Goal: Task Accomplishment & Management: Manage account settings

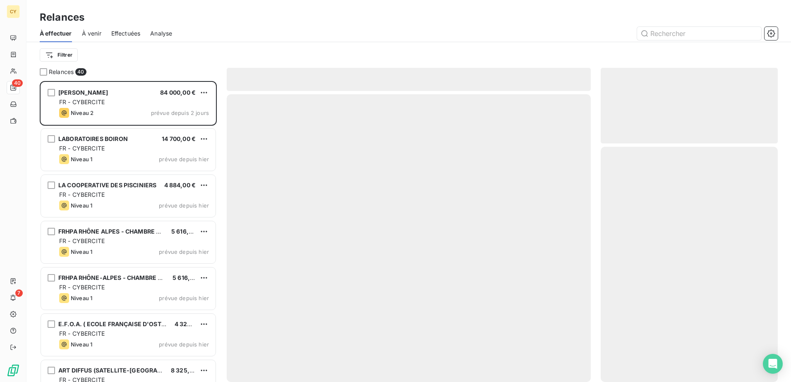
scroll to position [295, 171]
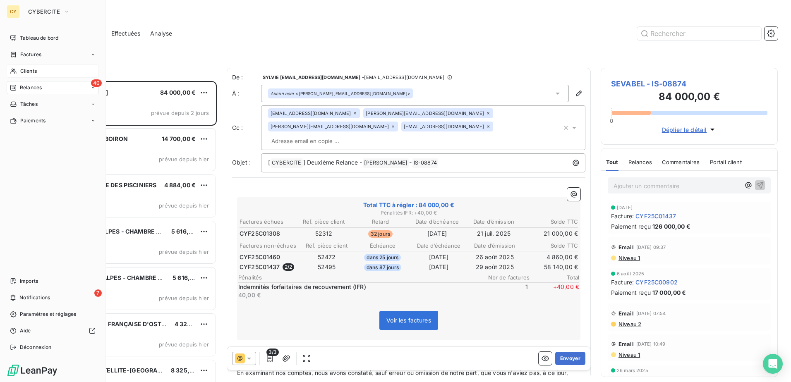
click at [31, 72] on span "Clients" at bounding box center [28, 70] width 17 height 7
click at [32, 71] on span "Clients" at bounding box center [28, 70] width 17 height 7
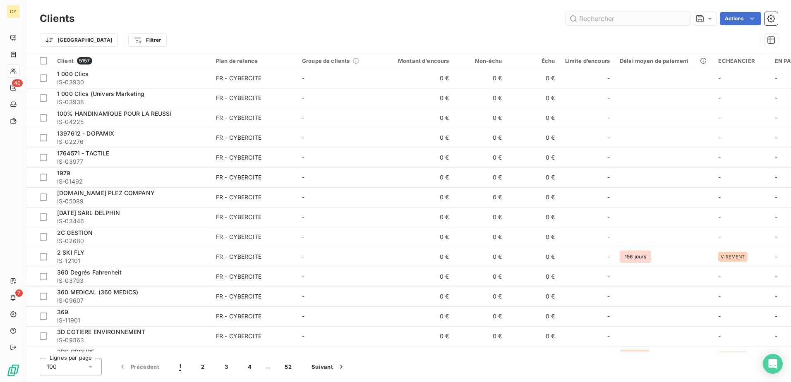
click at [594, 16] on input "text" at bounding box center [628, 18] width 124 height 13
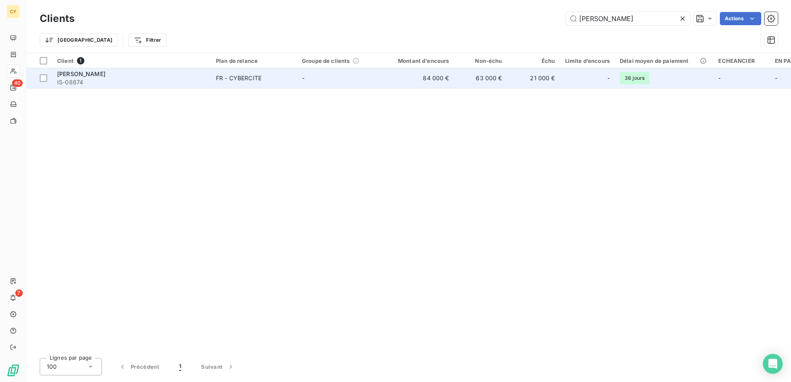
type input "[PERSON_NAME]"
click at [259, 79] on div "FR - CYBERCITE" at bounding box center [239, 78] width 46 height 8
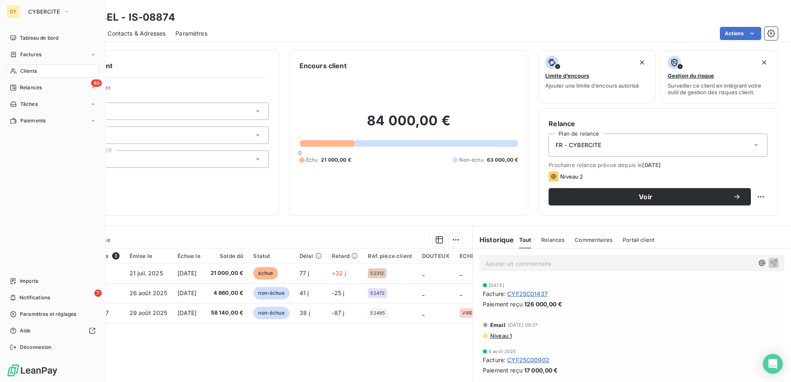
click at [38, 72] on div "Clients" at bounding box center [53, 71] width 92 height 13
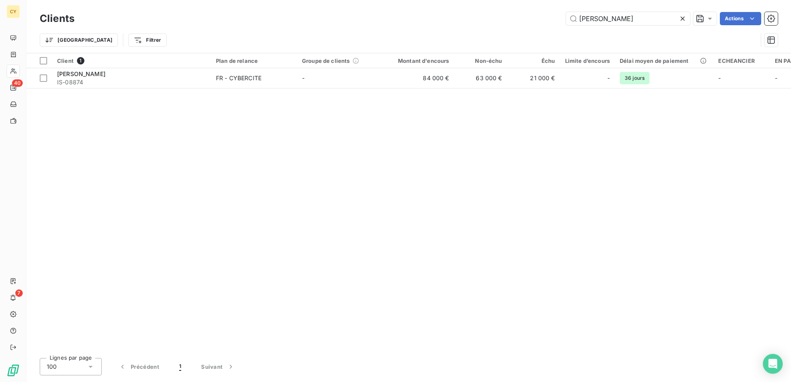
drag, startPoint x: 632, startPoint y: 22, endPoint x: 516, endPoint y: 36, distance: 116.3
click at [523, 41] on div "Clients SEVABEL Actions Trier Filtrer" at bounding box center [409, 31] width 738 height 43
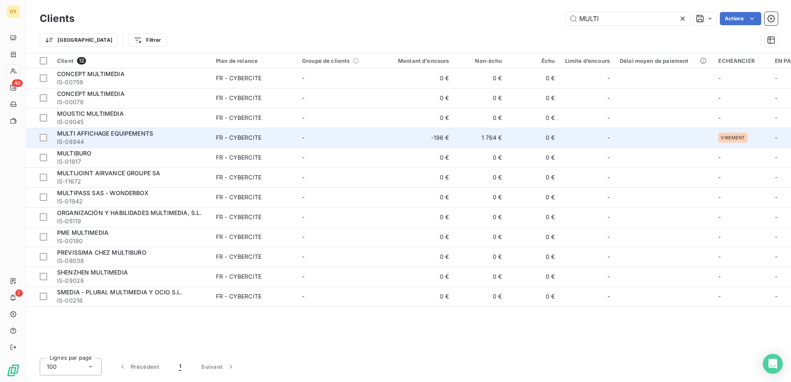
type input "MULTI"
click at [213, 140] on td "FR - CYBERCITE" at bounding box center [254, 138] width 86 height 20
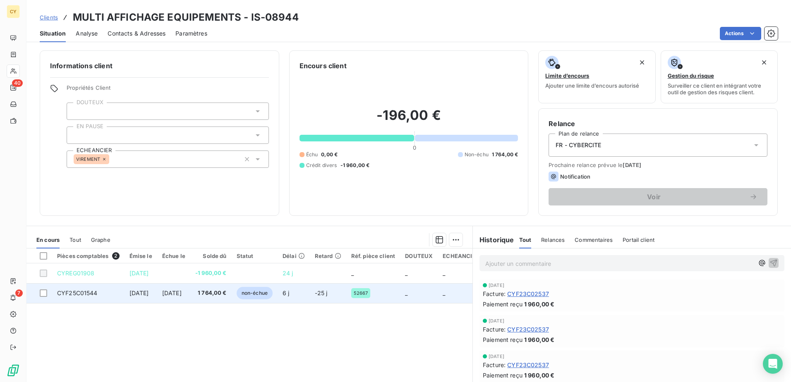
click at [91, 296] on span "CYF25C01544" at bounding box center [77, 293] width 41 height 7
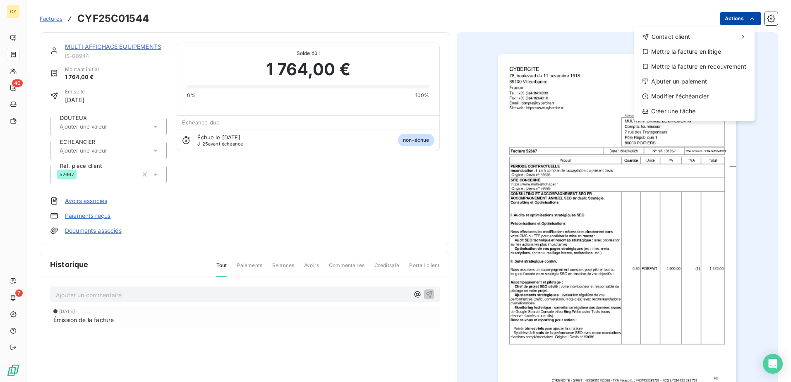
click at [728, 22] on html "CY 40 7 Factures CYF25C01544 Actions Contact client Mettre la facture en litige…" at bounding box center [395, 191] width 791 height 382
click at [669, 97] on div "Modifier l’échéancier" at bounding box center [694, 96] width 114 height 13
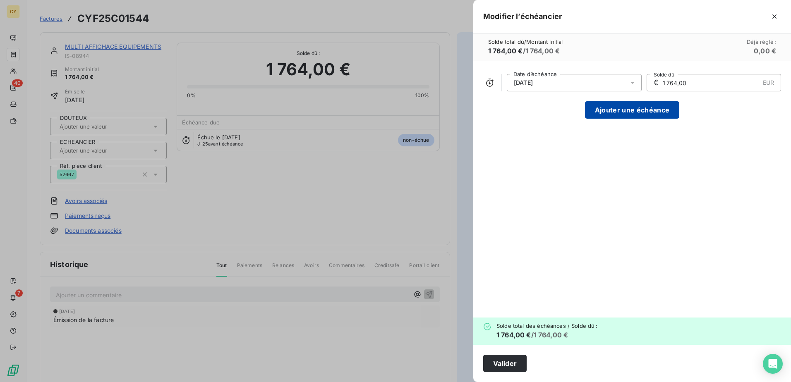
click at [636, 109] on button "Ajouter une échéance" at bounding box center [632, 109] width 94 height 17
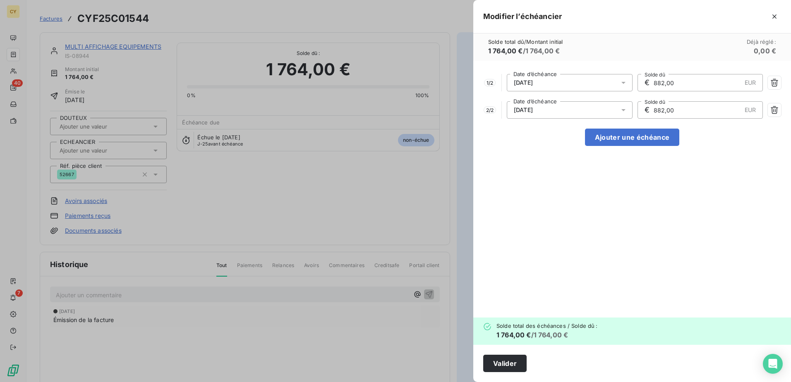
drag, startPoint x: 673, startPoint y: 86, endPoint x: 640, endPoint y: 76, distance: 33.9
click at [642, 86] on div "€ 882,00 EUR Solde dû" at bounding box center [701, 82] width 126 height 17
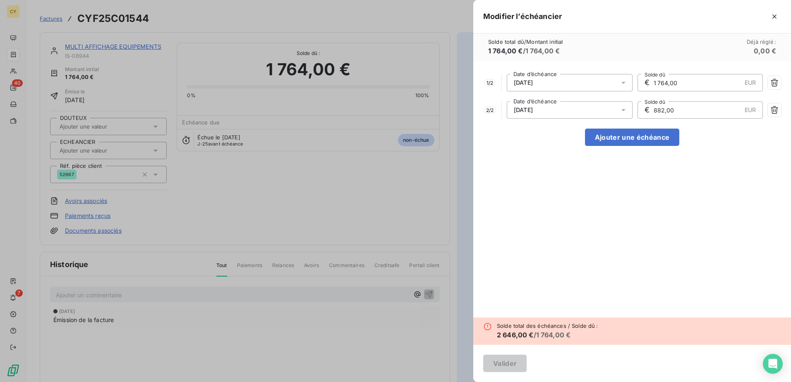
click at [622, 110] on icon at bounding box center [623, 110] width 8 height 8
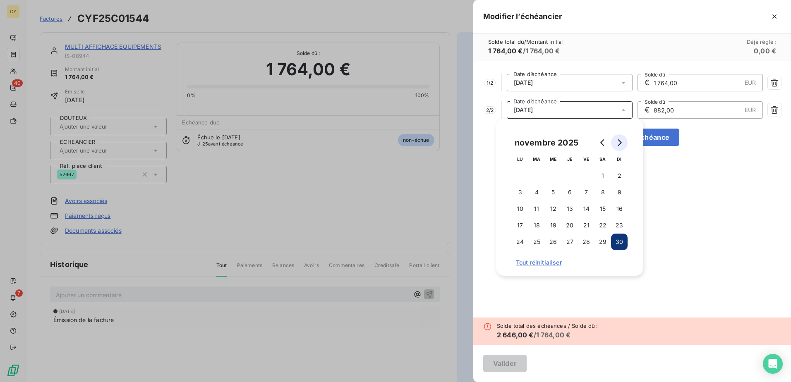
click at [620, 147] on button "Go to next month" at bounding box center [619, 142] width 17 height 17
click at [777, 107] on icon "button" at bounding box center [774, 110] width 8 height 8
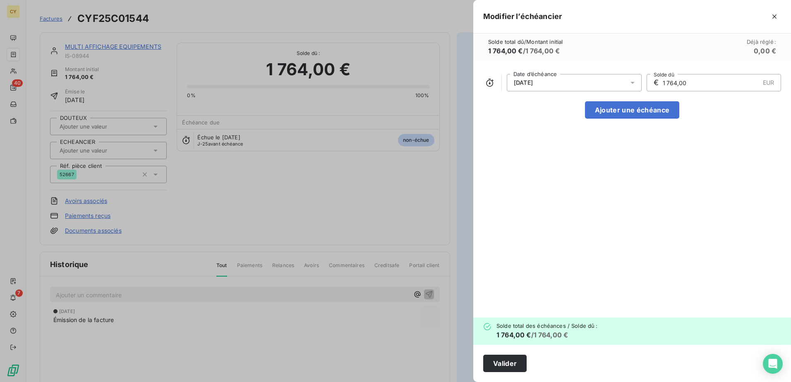
click at [631, 83] on icon at bounding box center [632, 83] width 8 height 8
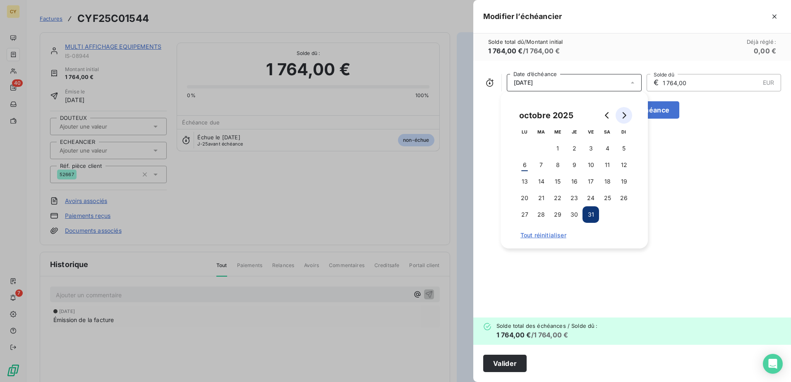
click at [628, 114] on button "Go to next month" at bounding box center [624, 115] width 17 height 17
click at [595, 216] on button "30" at bounding box center [591, 214] width 17 height 17
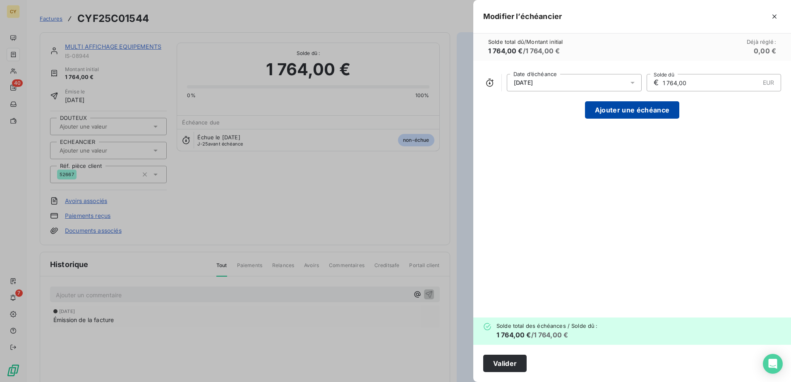
click at [669, 112] on button "Ajouter une échéance" at bounding box center [632, 109] width 94 height 17
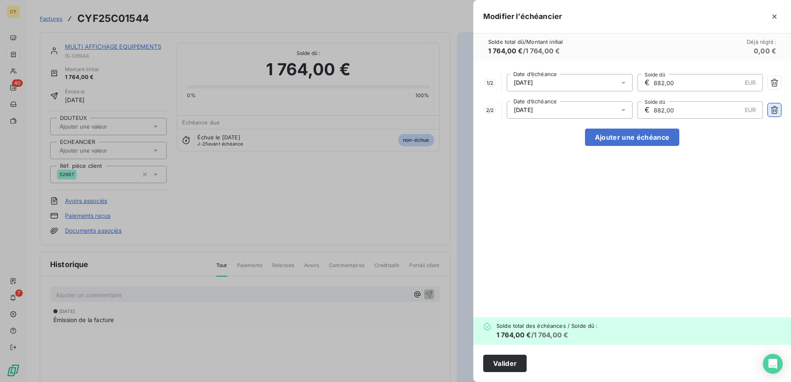
click at [773, 110] on icon "button" at bounding box center [774, 110] width 8 height 8
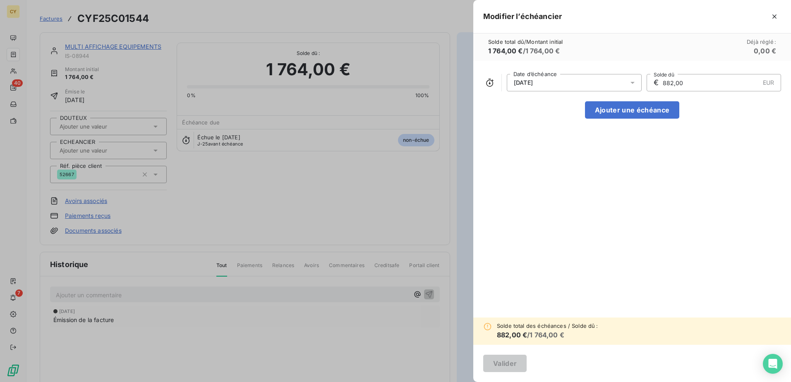
click at [630, 84] on icon at bounding box center [632, 83] width 8 height 8
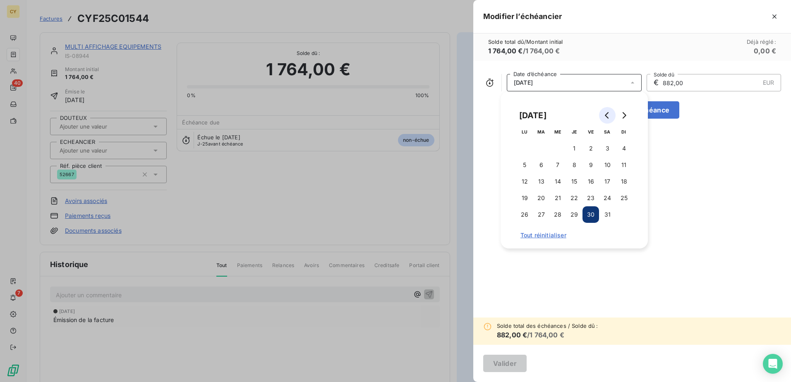
click at [608, 115] on icon "Go to previous month" at bounding box center [607, 115] width 7 height 7
click at [579, 213] on button "30" at bounding box center [574, 214] width 17 height 17
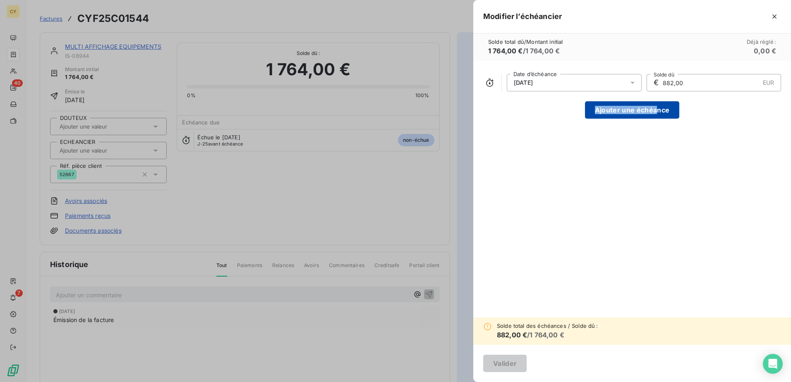
drag, startPoint x: 696, startPoint y: 91, endPoint x: 653, endPoint y: 103, distance: 44.2
click at [653, 103] on div "[DATE] Date d’échéance € 882,00 EUR Solde dû Ajouter une échéance" at bounding box center [632, 189] width 318 height 257
drag, startPoint x: 695, startPoint y: 82, endPoint x: 647, endPoint y: 93, distance: 49.9
click at [653, 93] on div "[DATE] Date d’échéance € 882,00 EUR Solde dû Ajouter une échéance" at bounding box center [632, 189] width 318 height 257
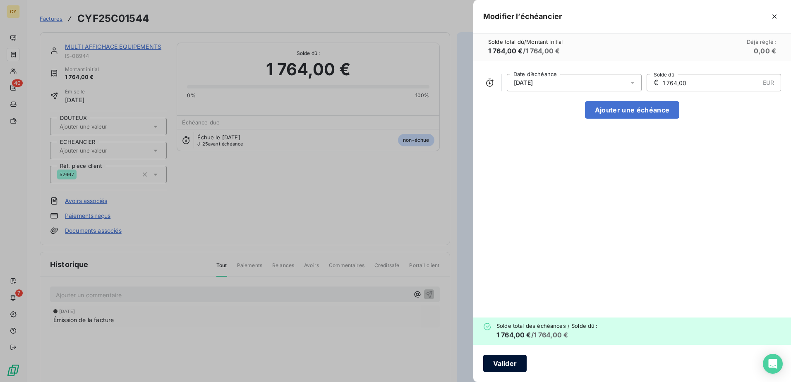
type input "1 764,00"
click at [515, 364] on button "Valider" at bounding box center [504, 363] width 43 height 17
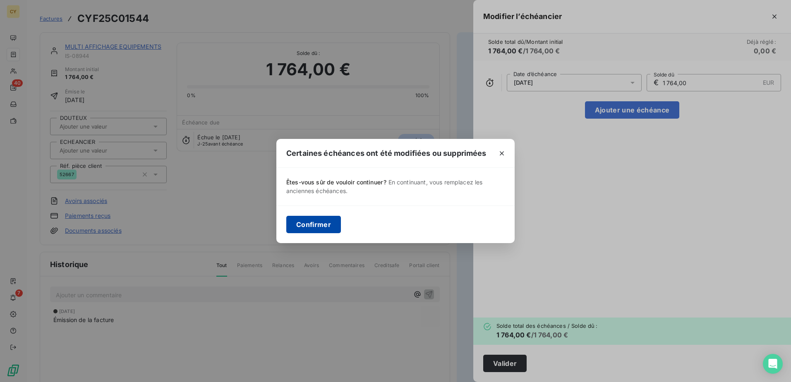
click at [320, 227] on button "Confirmer" at bounding box center [313, 224] width 55 height 17
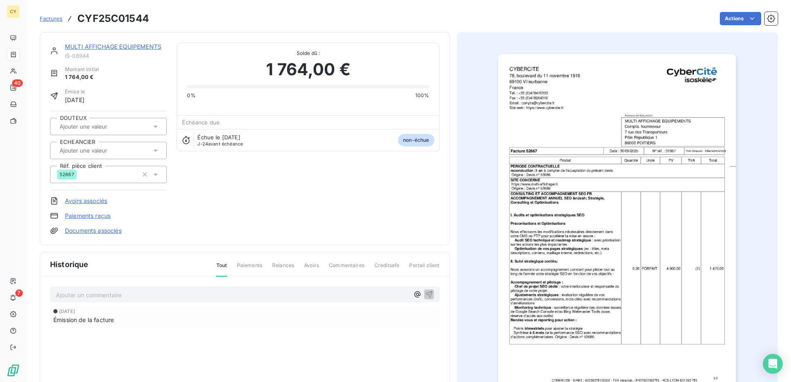
click at [118, 45] on link "MULTI AFFICHAGE EQUIPEMENTS" at bounding box center [113, 46] width 96 height 7
